Goal: Task Accomplishment & Management: Complete application form

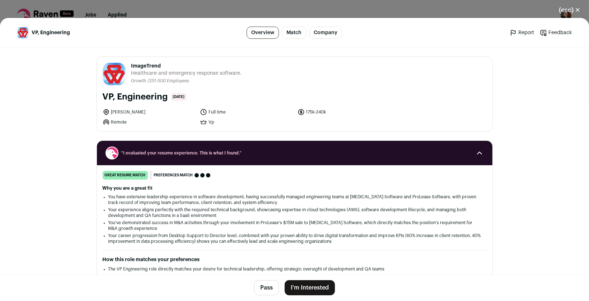
click at [305, 290] on button "I'm Interested" at bounding box center [310, 287] width 50 height 15
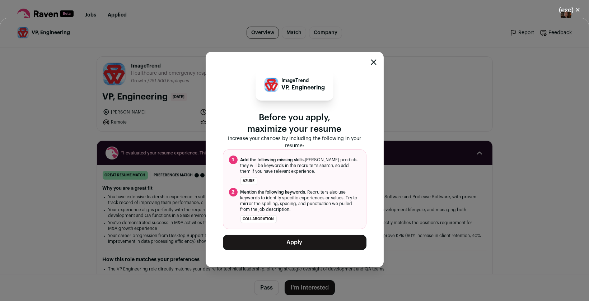
click at [294, 245] on button "Apply" at bounding box center [295, 242] width 144 height 15
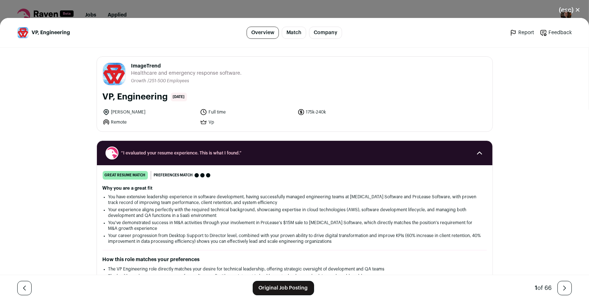
click at [191, 13] on div "(esc) ✕ VP, Engineering Overview Match Company Report Feedback Report Feedback …" at bounding box center [294, 150] width 589 height 301
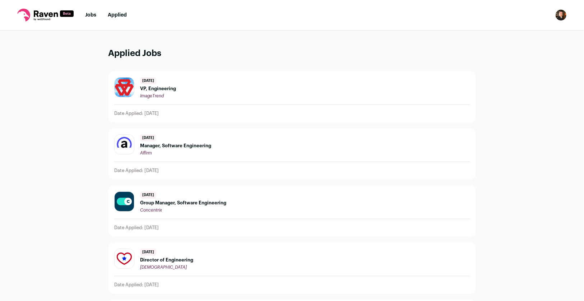
click at [561, 15] on img "Open dropdown" at bounding box center [560, 14] width 11 height 11
click at [515, 33] on link "Settings" at bounding box center [526, 33] width 79 height 17
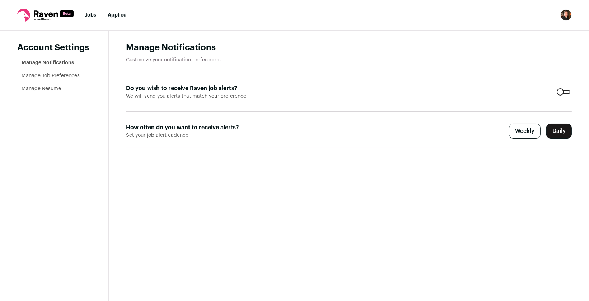
click at [90, 14] on link "Jobs" at bounding box center [90, 15] width 11 height 5
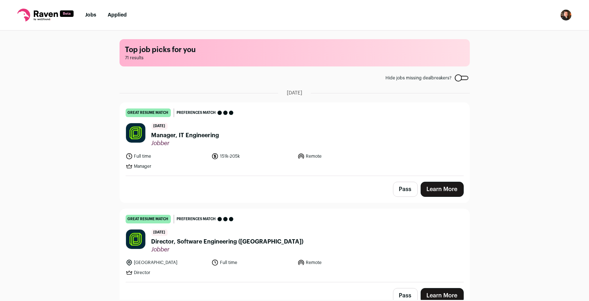
click at [203, 136] on span "Manager, IT Engineering" at bounding box center [186, 135] width 68 height 9
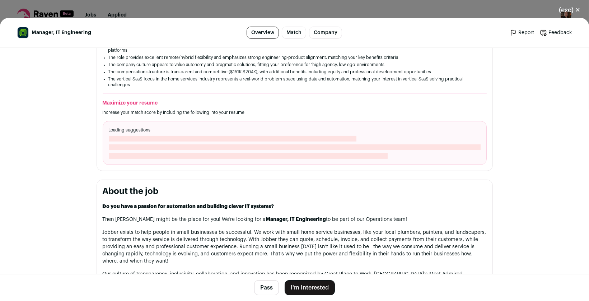
scroll to position [287, 0]
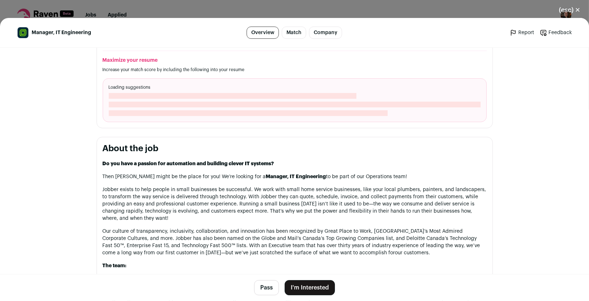
click at [306, 286] on button "I'm Interested" at bounding box center [310, 287] width 50 height 15
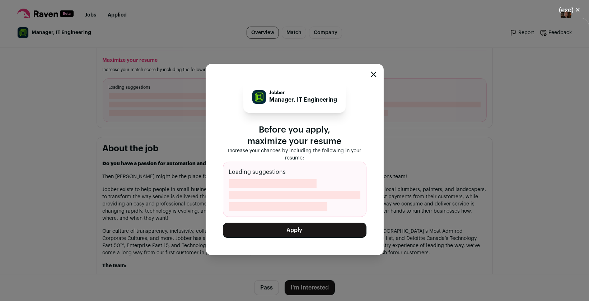
click at [308, 231] on button "Apply" at bounding box center [295, 230] width 144 height 15
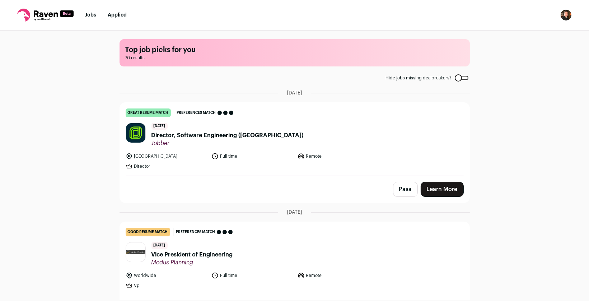
click at [405, 189] on button "Pass" at bounding box center [405, 189] width 25 height 15
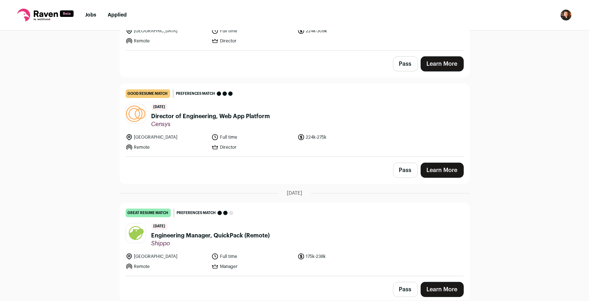
scroll to position [718, 0]
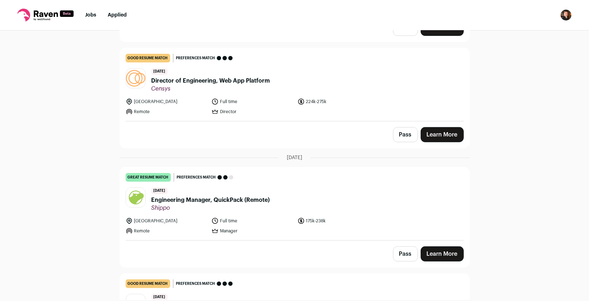
click at [199, 196] on span "Engineering Manager, QuickPack (Remote)" at bounding box center [211, 200] width 119 height 9
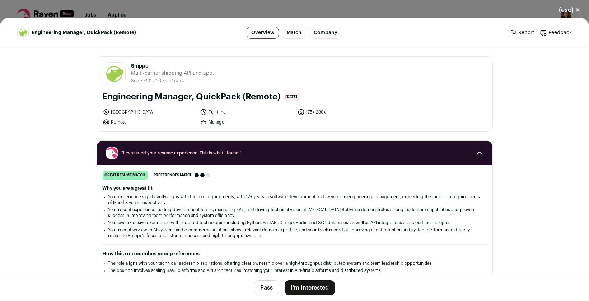
click at [306, 290] on button "I'm Interested" at bounding box center [310, 287] width 50 height 15
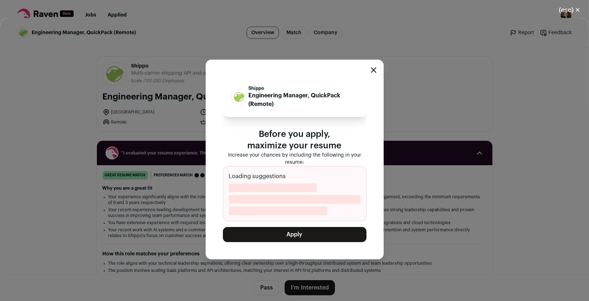
click at [297, 233] on button "Apply" at bounding box center [295, 234] width 144 height 15
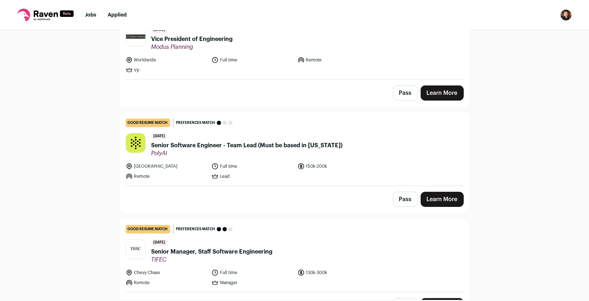
scroll to position [0, 0]
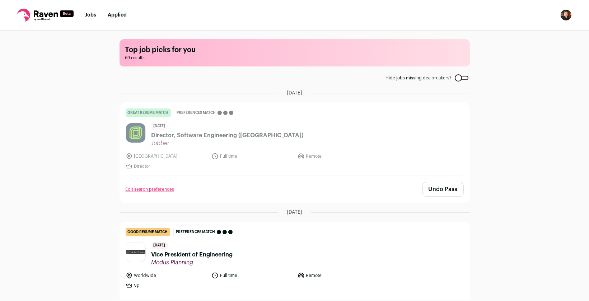
click at [117, 14] on link "Applied" at bounding box center [117, 15] width 19 height 5
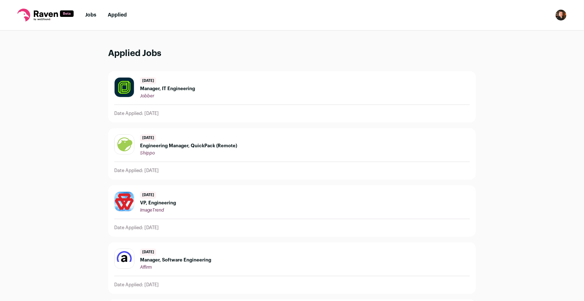
click at [202, 144] on span "Engineering Manager, QuickPack (Remote)" at bounding box center [188, 146] width 97 height 6
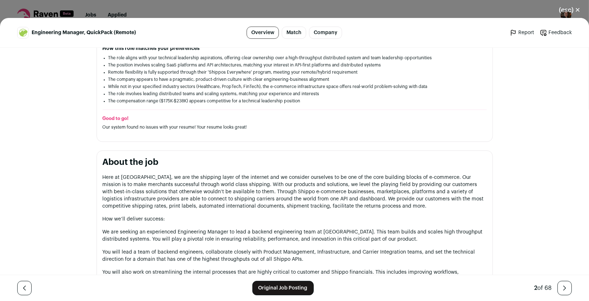
scroll to position [215, 0]
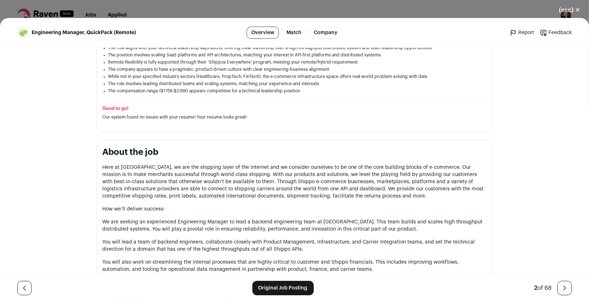
click at [160, 1] on div "(esc) ✕ Engineering Manager, QuickPack (Remote) Overview Match Company Report F…" at bounding box center [294, 150] width 589 height 301
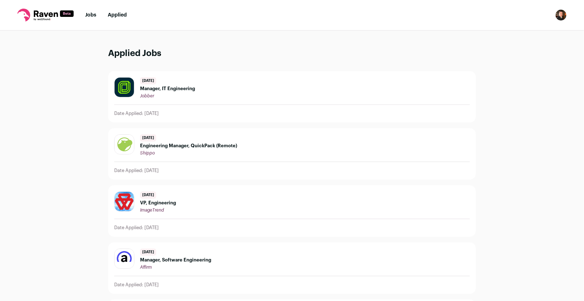
click at [93, 17] on link "Jobs" at bounding box center [90, 15] width 11 height 5
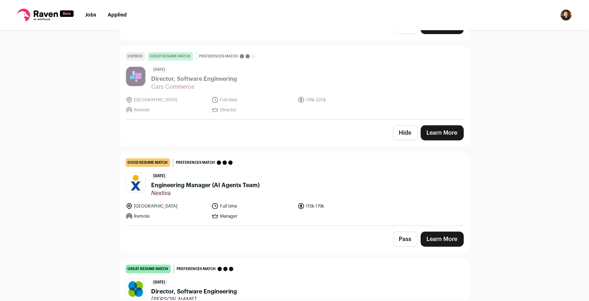
scroll to position [898, 0]
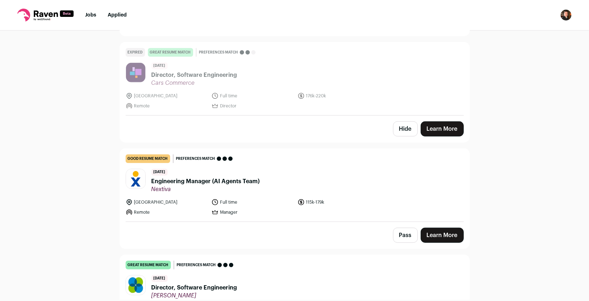
click at [217, 283] on span "Director, Software Engineering" at bounding box center [195, 287] width 86 height 9
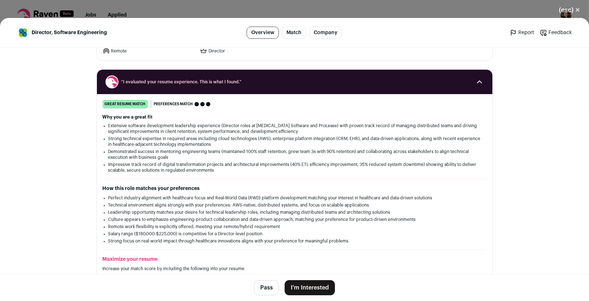
scroll to position [36, 0]
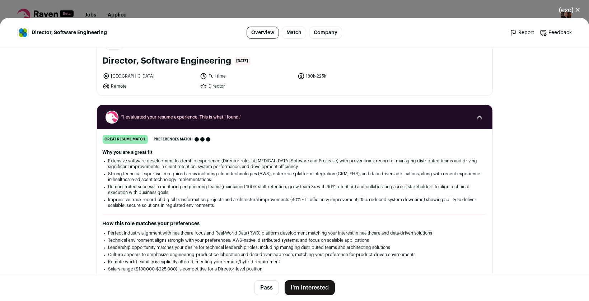
click at [318, 291] on button "I'm Interested" at bounding box center [310, 287] width 50 height 15
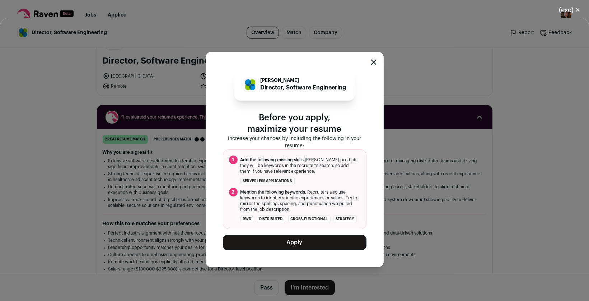
click at [302, 250] on button "Apply" at bounding box center [295, 242] width 144 height 15
